Goal: Task Accomplishment & Management: Use online tool/utility

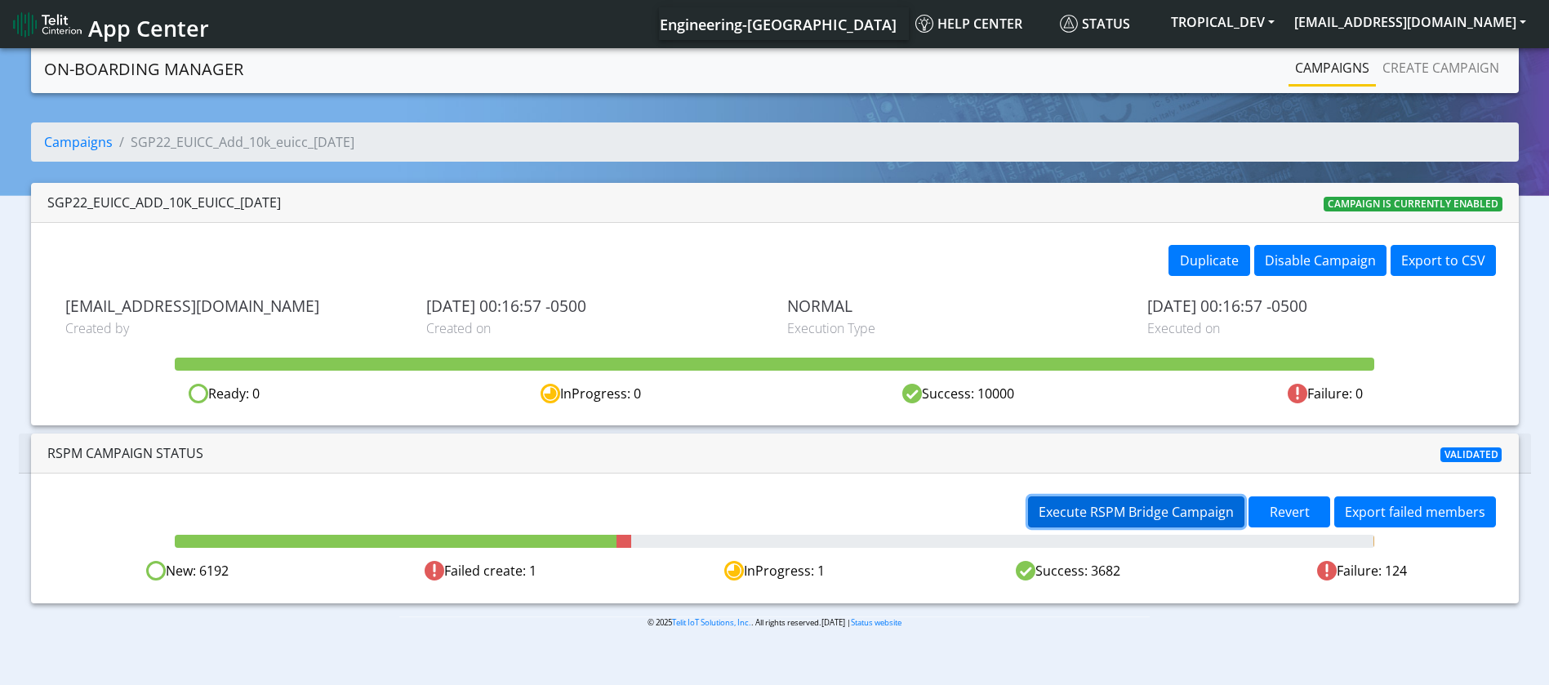
click at [1160, 516] on span "Execute RSPM Bridge Campaign" at bounding box center [1136, 512] width 195 height 18
click at [1106, 509] on span "Execute RSPM Bridge Campaign" at bounding box center [1136, 512] width 195 height 18
